Goal: Find specific page/section: Find specific page/section

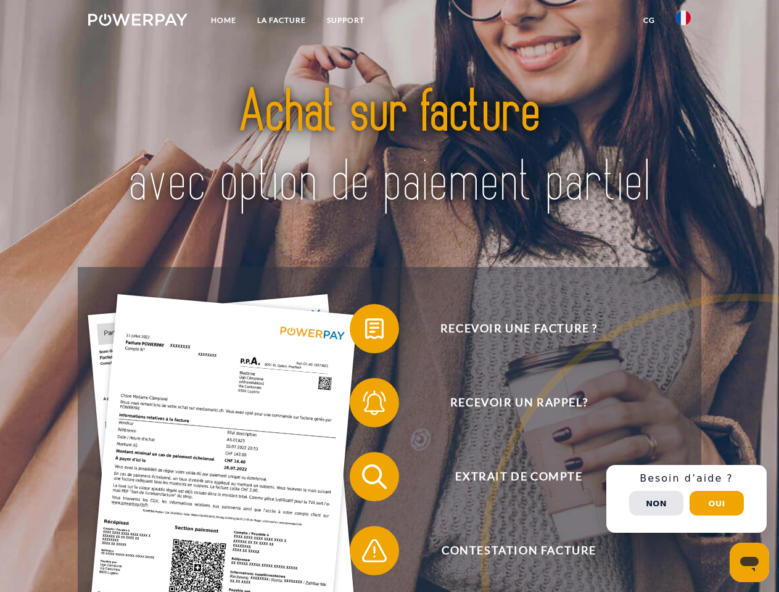
click at [138, 22] on img at bounding box center [137, 20] width 99 height 12
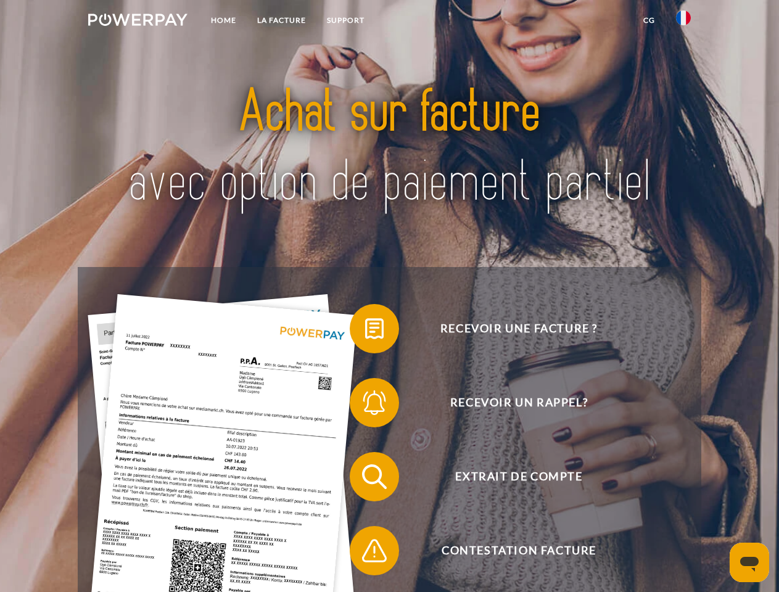
click at [683, 22] on img at bounding box center [683, 17] width 15 height 15
click at [649, 20] on link "CG" at bounding box center [649, 20] width 33 height 22
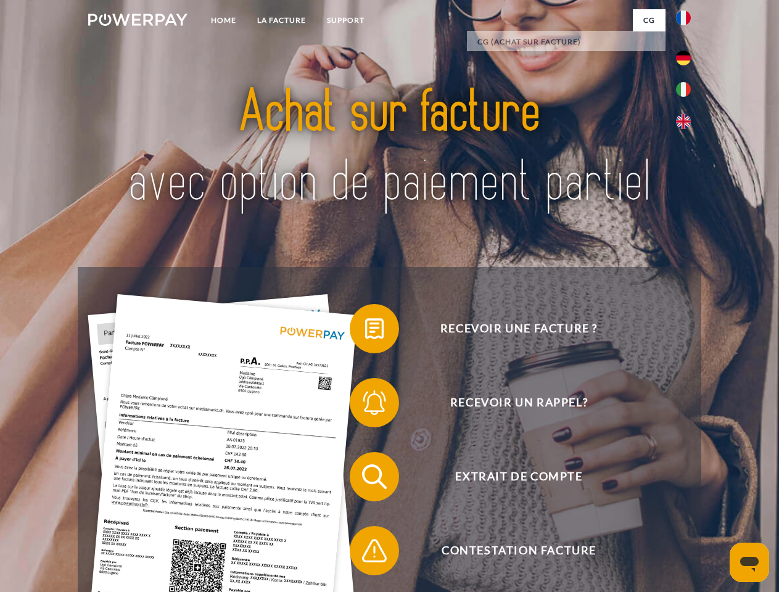
click at [365, 331] on span at bounding box center [356, 329] width 62 height 62
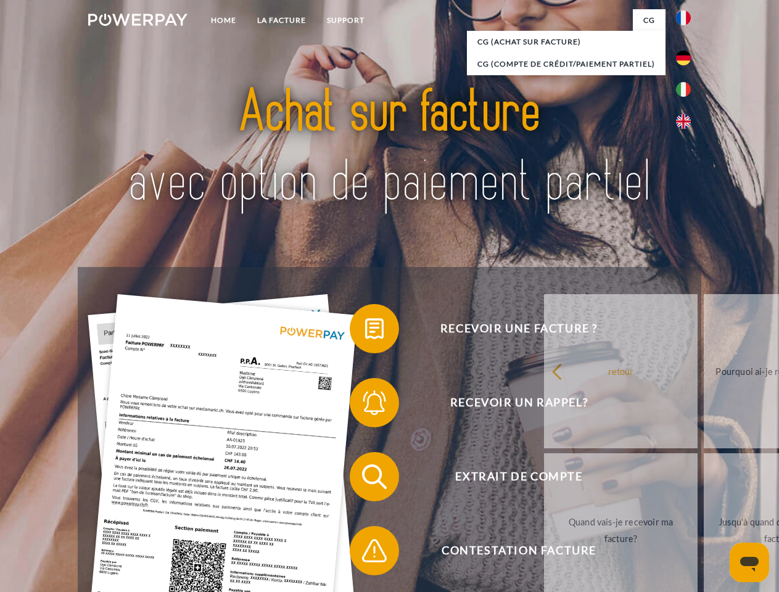
click at [544, 405] on link "retour" at bounding box center [621, 371] width 154 height 154
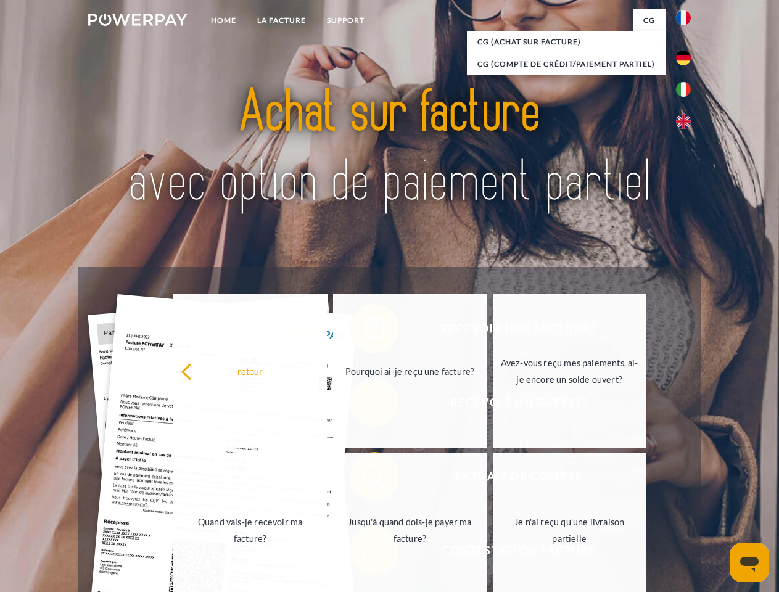
click at [365, 479] on span at bounding box center [356, 477] width 62 height 62
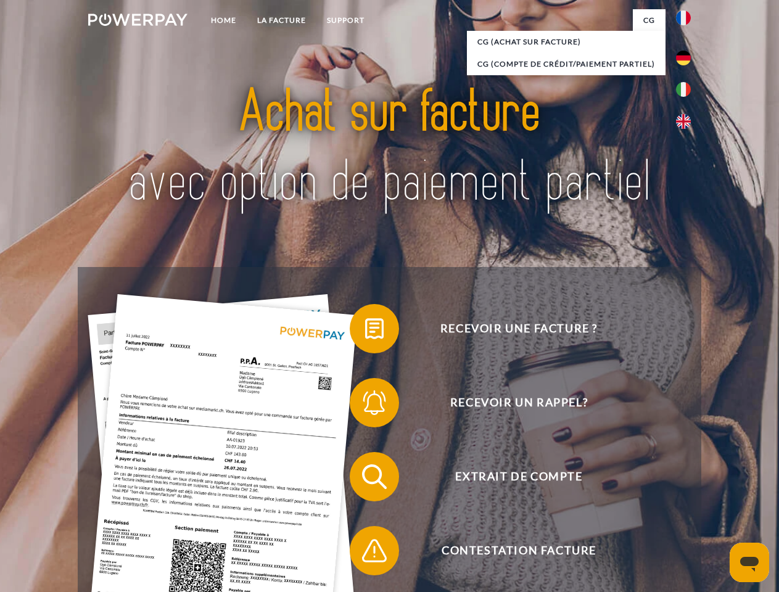
click at [365, 553] on span at bounding box center [356, 551] width 62 height 62
click at [686, 499] on div "Recevoir une facture ? Recevoir un rappel? Extrait de compte retour" at bounding box center [389, 513] width 623 height 493
click at [656, 501] on span "Extrait de compte" at bounding box center [519, 476] width 302 height 49
click at [717, 503] on header "Home LA FACTURE Support" at bounding box center [389, 426] width 779 height 852
